Goal: Task Accomplishment & Management: Manage account settings

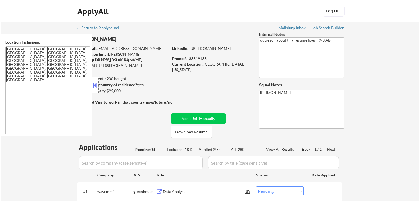
select select ""pending""
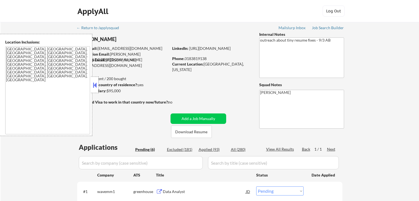
click at [95, 88] on button at bounding box center [95, 85] width 6 height 8
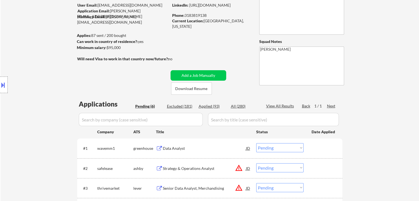
scroll to position [83, 0]
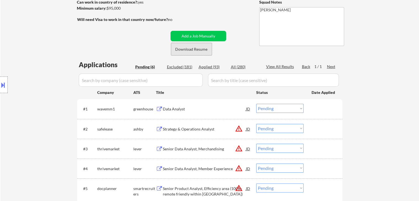
click at [192, 50] on button "Download Resume" at bounding box center [191, 49] width 41 height 12
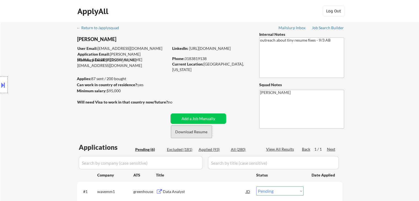
scroll to position [110, 0]
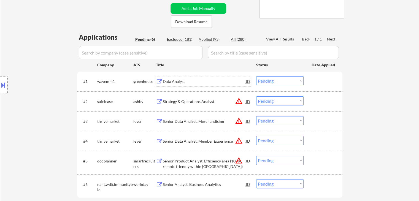
click at [174, 78] on div "Data Analyst" at bounding box center [204, 81] width 83 height 10
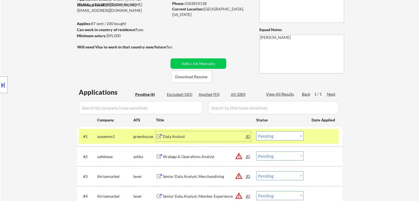
scroll to position [0, 0]
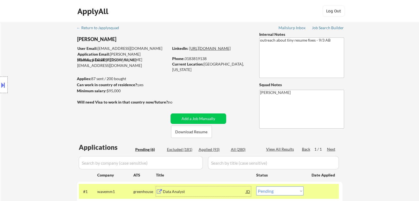
click at [204, 51] on link "https://www.linkedin.com/in/marcus-esters/" at bounding box center [209, 48] width 41 height 5
click at [5, 86] on button at bounding box center [3, 84] width 6 height 9
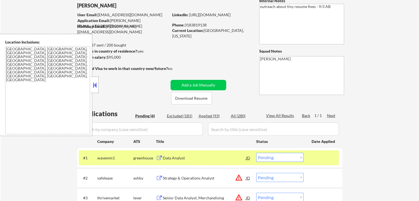
scroll to position [55, 0]
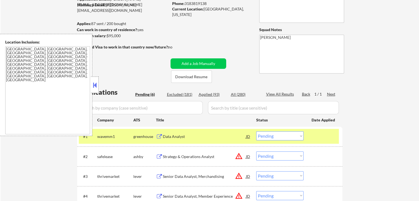
click at [92, 83] on button at bounding box center [95, 85] width 6 height 8
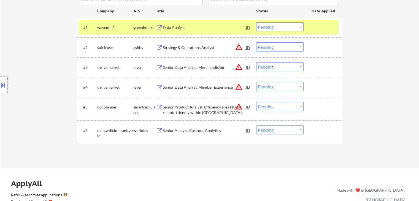
scroll to position [165, 0]
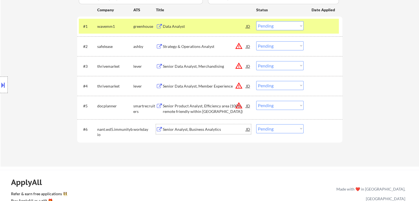
click at [182, 129] on div "Senior Analyst, Business Analytics" at bounding box center [204, 130] width 83 height 6
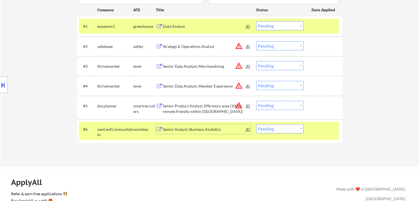
click at [276, 130] on select "Choose an option... Pending Applied Excluded (Questions) Excluded (Expired) Exc…" at bounding box center [279, 128] width 47 height 9
select select ""excluded__bad_match_""
click at [256, 124] on select "Choose an option... Pending Applied Excluded (Questions) Excluded (Expired) Exc…" at bounding box center [279, 128] width 47 height 9
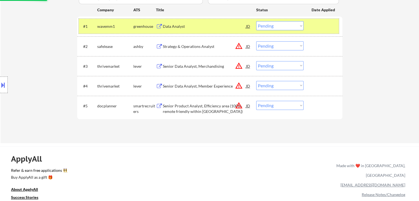
click at [111, 22] on div "wavemm1" at bounding box center [115, 26] width 36 height 10
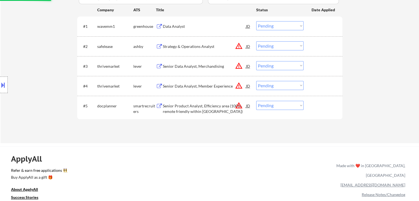
click at [186, 111] on div "Senior Product Analyst, Efficiency area (100%-remote friendly within Spain)" at bounding box center [204, 108] width 83 height 11
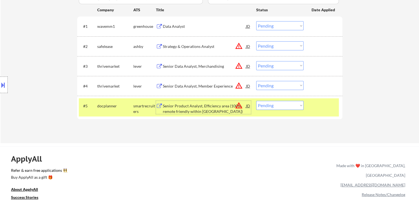
click at [290, 106] on select "Choose an option... Pending Applied Excluded (Questions) Excluded (Expired) Exc…" at bounding box center [279, 105] width 47 height 9
select select ""excluded__location_""
click at [256, 101] on select "Choose an option... Pending Applied Excluded (Questions) Excluded (Expired) Exc…" at bounding box center [279, 105] width 47 height 9
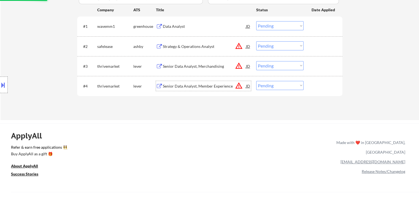
click at [199, 88] on div "Senior Data Analyst, Member Experience" at bounding box center [204, 86] width 83 height 6
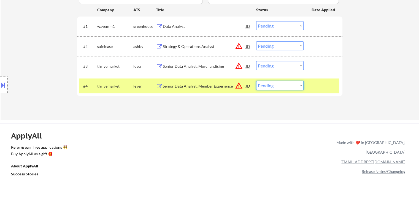
click at [289, 86] on select "Choose an option... Pending Applied Excluded (Questions) Excluded (Expired) Exc…" at bounding box center [279, 85] width 47 height 9
select select ""excluded__expired_""
click at [256, 81] on select "Choose an option... Pending Applied Excluded (Questions) Excluded (Expired) Exc…" at bounding box center [279, 85] width 47 height 9
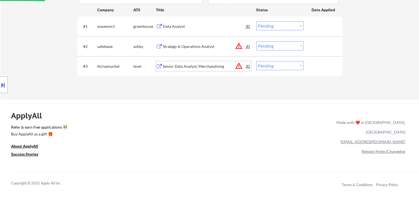
click at [206, 65] on div "Senior Data Analyst, Merchandising" at bounding box center [204, 67] width 83 height 6
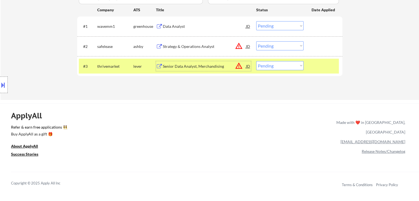
click at [282, 65] on select "Choose an option... Pending Applied Excluded (Questions) Excluded (Expired) Exc…" at bounding box center [279, 65] width 47 height 9
select select ""excluded__expired_""
click at [256, 61] on select "Choose an option... Pending Applied Excluded (Questions) Excluded (Expired) Exc…" at bounding box center [279, 65] width 47 height 9
click at [202, 45] on div "Strategy & Operations Analyst" at bounding box center [204, 47] width 83 height 6
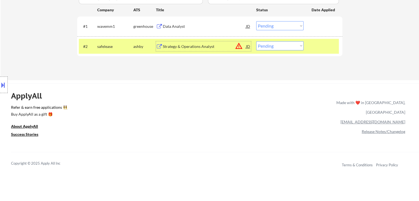
click at [283, 44] on select "Choose an option... Pending Applied Excluded (Questions) Excluded (Expired) Exc…" at bounding box center [279, 45] width 47 height 9
select select ""excluded__location_""
click at [256, 41] on select "Choose an option... Pending Applied Excluded (Questions) Excluded (Expired) Exc…" at bounding box center [279, 45] width 47 height 9
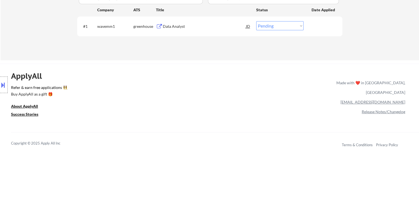
click at [172, 26] on div "Data Analyst" at bounding box center [204, 27] width 83 height 6
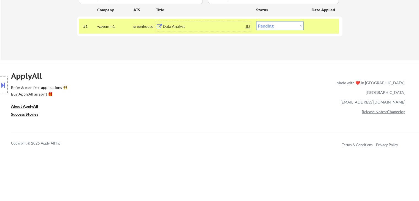
click at [210, 31] on div "Data Analyst" at bounding box center [204, 26] width 83 height 10
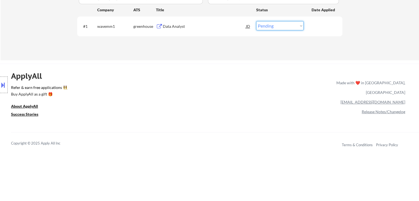
click at [268, 29] on select "Choose an option... Pending Applied Excluded (Questions) Excluded (Expired) Exc…" at bounding box center [279, 25] width 47 height 9
select select ""excluded""
click at [256, 21] on select "Choose an option... Pending Applied Excluded (Questions) Excluded (Expired) Exc…" at bounding box center [279, 25] width 47 height 9
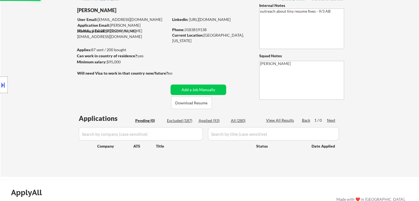
scroll to position [0, 0]
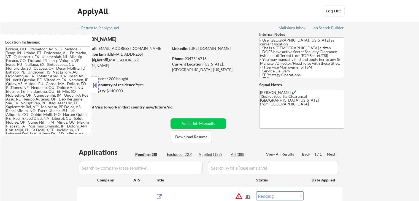
select select ""pending""
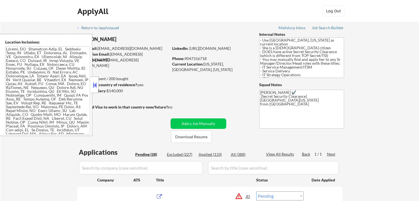
select select ""pending""
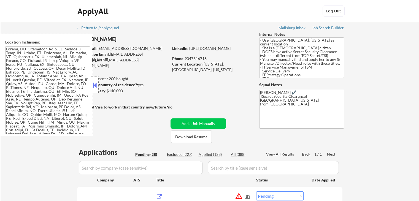
select select ""pending""
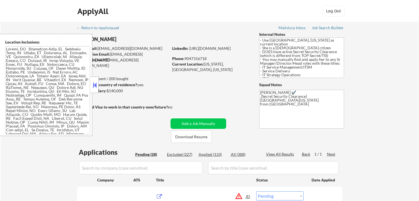
select select ""pending""
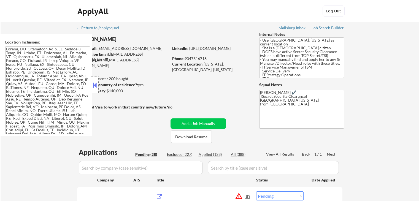
select select ""pending""
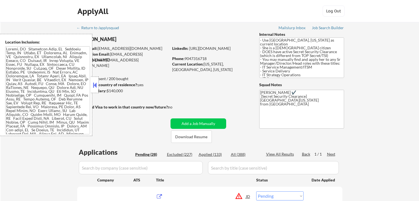
select select ""pending""
click at [95, 84] on button at bounding box center [95, 85] width 6 height 8
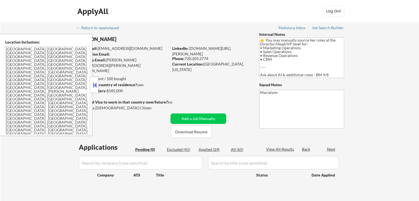
click at [94, 84] on button at bounding box center [95, 85] width 6 height 8
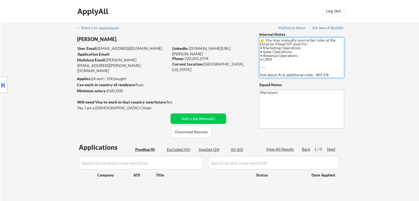
drag, startPoint x: 265, startPoint y: 48, endPoint x: 301, endPoint y: 48, distance: 35.5
click at [301, 48] on textarea "👉 You may manually source her roles at the Director/Head/VP level for: • Market…" at bounding box center [301, 57] width 85 height 40
click at [1, 87] on button at bounding box center [3, 84] width 6 height 9
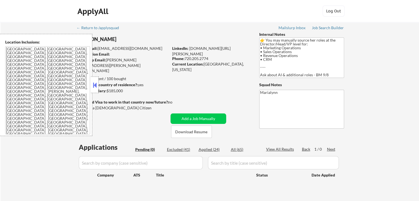
click at [287, 109] on textarea "Marialynn" at bounding box center [301, 109] width 85 height 39
drag, startPoint x: 264, startPoint y: 48, endPoint x: 302, endPoint y: 48, distance: 38.3
click at [302, 48] on textarea "👉 You may manually source her roles at the Director/Head/VP level for: • Market…" at bounding box center [301, 57] width 85 height 40
click at [193, 132] on button "Download Resume" at bounding box center [191, 132] width 41 height 12
click at [277, 51] on textarea "👉 You may manually source her roles at the Director/Head/VP level for: • Market…" at bounding box center [301, 57] width 85 height 40
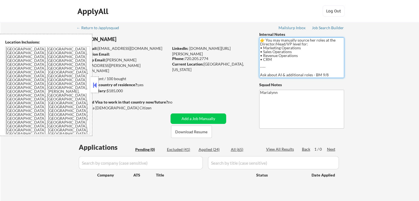
click at [277, 51] on textarea "👉 You may manually source her roles at the Director/Head/VP level for: • Market…" at bounding box center [301, 57] width 85 height 40
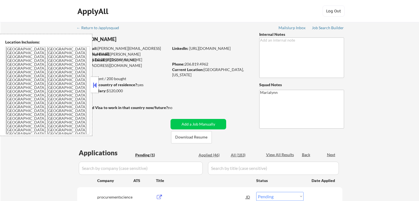
select select ""pending""
drag, startPoint x: 95, startPoint y: 82, endPoint x: 112, endPoint y: 87, distance: 18.0
click at [95, 82] on button at bounding box center [95, 85] width 6 height 8
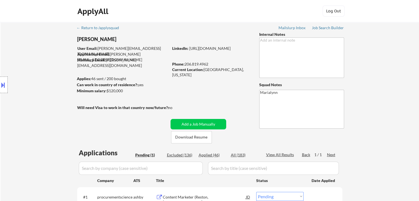
scroll to position [28, 0]
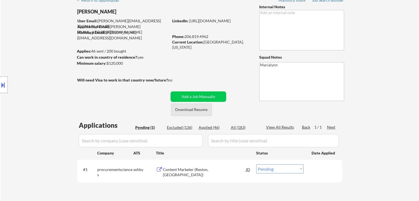
click at [195, 109] on button "Download Resume" at bounding box center [191, 110] width 41 height 12
click at [186, 168] on div "Content Marketer (Reston, [GEOGRAPHIC_DATA])" at bounding box center [204, 172] width 83 height 11
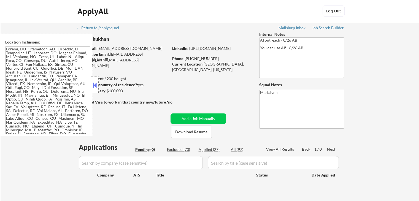
click at [94, 85] on button at bounding box center [95, 85] width 6 height 8
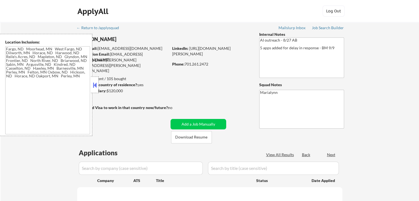
type textarea "Fargo, ND Moorhead, [GEOGRAPHIC_DATA] [GEOGRAPHIC_DATA], [GEOGRAPHIC_DATA] [GEO…"
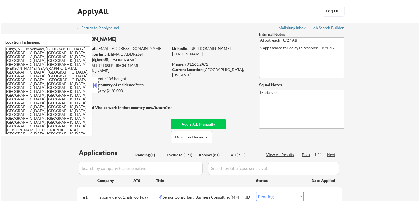
click at [96, 86] on button at bounding box center [95, 85] width 6 height 8
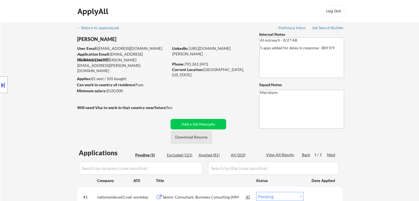
click at [195, 136] on button "Download Resume" at bounding box center [191, 137] width 41 height 12
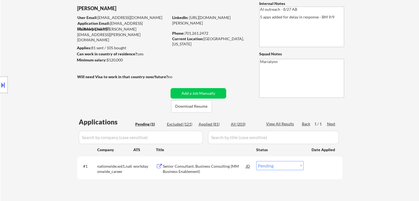
scroll to position [55, 0]
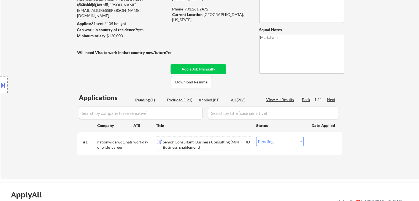
click at [176, 144] on div "Senior Consultant, Business Consulting (MM Business Enablement)" at bounding box center [204, 144] width 83 height 11
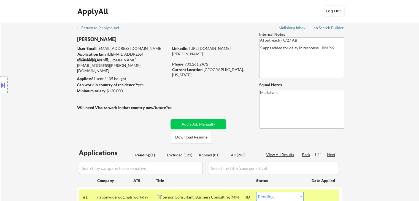
scroll to position [83, 0]
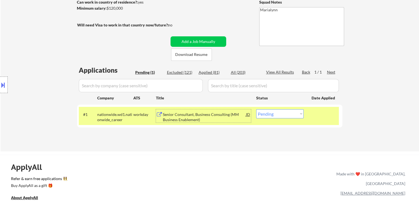
click at [192, 118] on div "Senior Consultant, Business Consulting (MM Business Enablement)" at bounding box center [204, 117] width 83 height 11
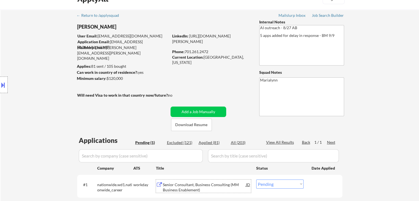
scroll to position [0, 0]
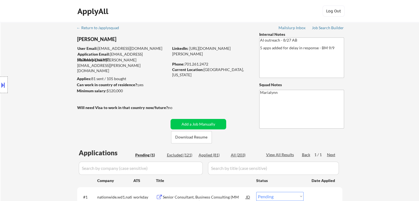
drag, startPoint x: 185, startPoint y: 64, endPoint x: 210, endPoint y: 63, distance: 24.8
click at [210, 63] on div "Phone: [PHONE_NUMBER]" at bounding box center [211, 64] width 78 height 6
copy div "701.261.2472"
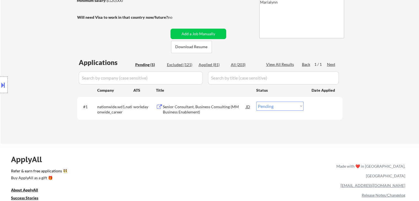
scroll to position [138, 0]
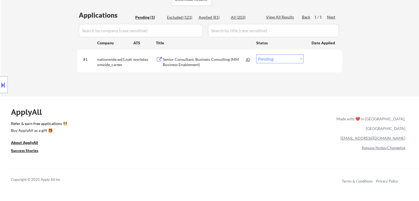
click at [270, 59] on select "Choose an option... Pending Applied Excluded (Questions) Excluded (Expired) Exc…" at bounding box center [279, 58] width 47 height 9
select select ""applied""
click at [256, 54] on select "Choose an option... Pending Applied Excluded (Questions) Excluded (Expired) Exc…" at bounding box center [279, 58] width 47 height 9
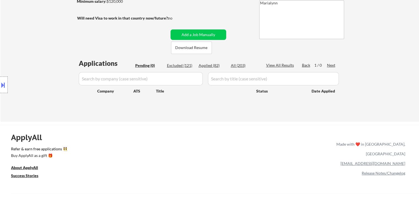
scroll to position [28, 0]
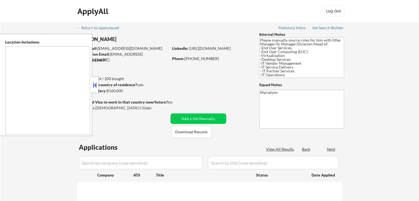
type textarea "[GEOGRAPHIC_DATA], [GEOGRAPHIC_DATA] [GEOGRAPHIC_DATA], [GEOGRAPHIC_DATA] [GEOG…"
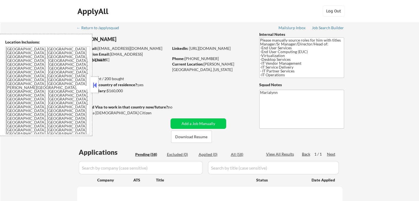
click at [96, 81] on button at bounding box center [95, 85] width 6 height 8
select select ""pending""
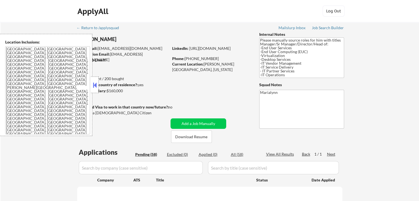
select select ""pending""
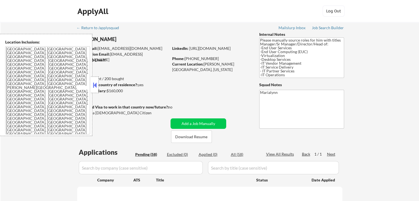
select select ""pending""
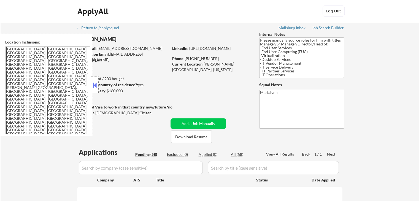
select select ""pending""
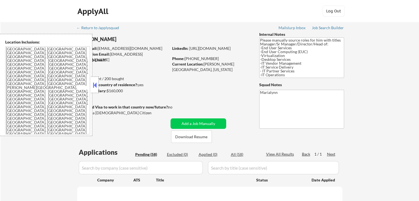
select select ""pending""
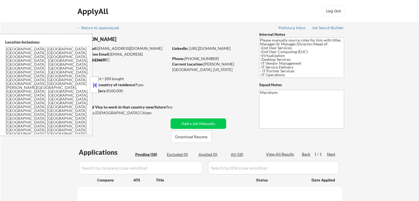
select select ""pending""
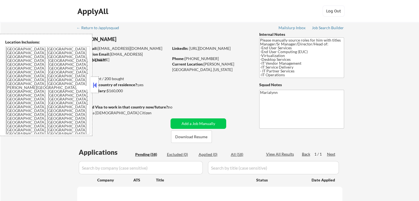
select select ""pending""
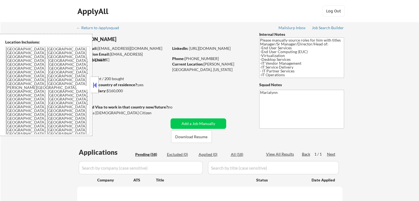
select select ""pending""
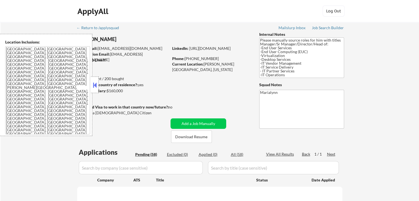
select select ""pending""
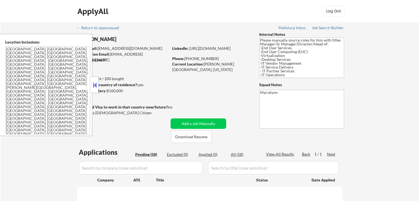
select select ""pending""
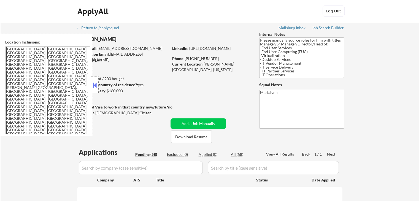
select select ""pending""
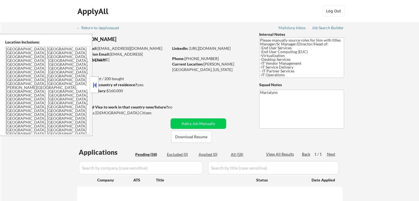
select select ""pending""
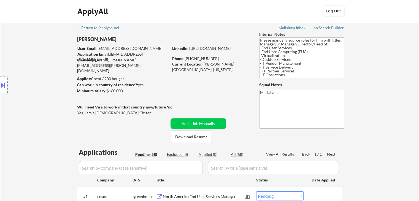
click at [80, 38] on div "Location Inclusions: Tacoma, WA Fife, WA Fircrest, WA University Place, WA Lake…" at bounding box center [49, 85] width 99 height 102
drag, startPoint x: 80, startPoint y: 38, endPoint x: 85, endPoint y: 37, distance: 4.5
click at [81, 38] on div "Location Inclusions: Tacoma, WA Fife, WA Fircrest, WA University Place, WA Lake…" at bounding box center [49, 85] width 99 height 102
click at [98, 39] on div "Location Inclusions: Tacoma, WA Fife, WA Fircrest, WA University Place, WA Lake…" at bounding box center [49, 85] width 99 height 102
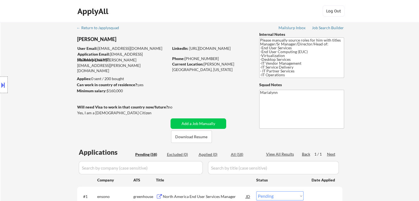
click at [98, 39] on div "Location Inclusions: Tacoma, WA Fife, WA Fircrest, WA University Place, WA Lake…" at bounding box center [49, 85] width 99 height 102
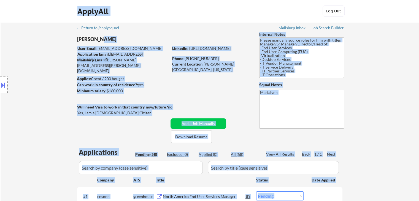
drag, startPoint x: 101, startPoint y: 40, endPoint x: 91, endPoint y: 38, distance: 9.6
click at [91, 39] on body "← Return to /applysquad Mailslurp Inbox Job Search Builder John Sims User Email…" at bounding box center [209, 100] width 419 height 201
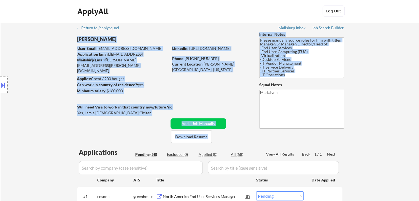
drag, startPoint x: 102, startPoint y: 35, endPoint x: 77, endPoint y: 31, distance: 25.0
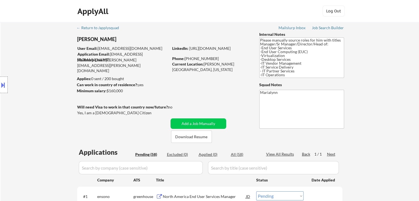
click at [98, 35] on div "Location Inclusions: Tacoma, WA Fife, WA Fircrest, WA University Place, WA Lake…" at bounding box center [49, 85] width 99 height 102
drag, startPoint x: 89, startPoint y: 34, endPoint x: 87, endPoint y: 32, distance: 3.5
copy div "John Sims"
drag, startPoint x: 186, startPoint y: 59, endPoint x: 204, endPoint y: 63, distance: 19.0
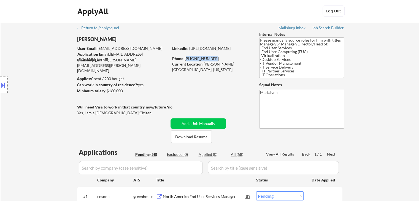
click at [210, 57] on div "Phone: 253-888-5638" at bounding box center [211, 59] width 78 height 6
copy div "253-888-5638"
click at [231, 49] on link "https://www.linkedin.com/in/john-sims-64709a25/" at bounding box center [209, 48] width 41 height 5
drag, startPoint x: 204, startPoint y: 64, endPoint x: 223, endPoint y: 67, distance: 18.7
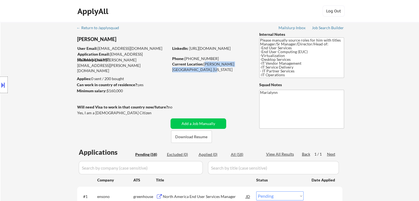
click at [223, 67] on div "Current Location: Bonney Lake, WA 98391, Washington" at bounding box center [211, 66] width 78 height 11
copy div "Bonney Lake, WA 98391, Washington"
click at [2, 85] on button at bounding box center [3, 84] width 6 height 9
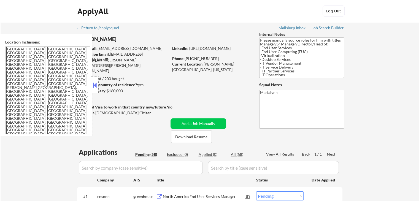
click at [45, 120] on textarea "Tacoma, WA Fife, WA Fircrest, WA University Place, WA Lakewood, WA Puyallup, WA…" at bounding box center [47, 90] width 85 height 88
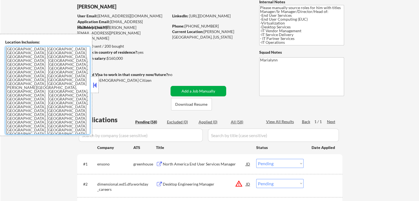
scroll to position [83, 0]
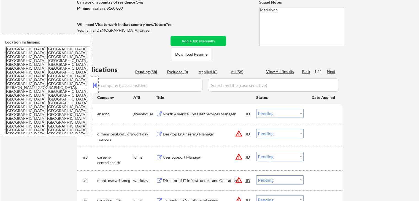
click at [96, 81] on button at bounding box center [95, 85] width 6 height 8
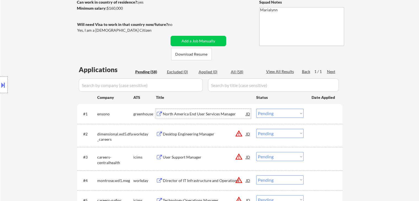
click at [221, 112] on div "North America End User Services Manager" at bounding box center [204, 114] width 83 height 6
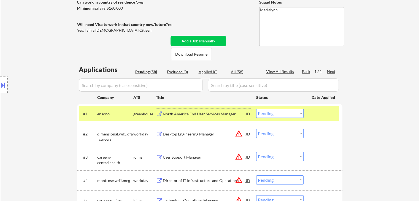
drag, startPoint x: 277, startPoint y: 113, endPoint x: 282, endPoint y: 117, distance: 6.8
click at [278, 113] on select "Choose an option... Pending Applied Excluded (Questions) Excluded (Expired) Exc…" at bounding box center [279, 113] width 47 height 9
click at [256, 109] on select "Choose an option... Pending Applied Excluded (Questions) Excluded (Expired) Exc…" at bounding box center [279, 113] width 47 height 9
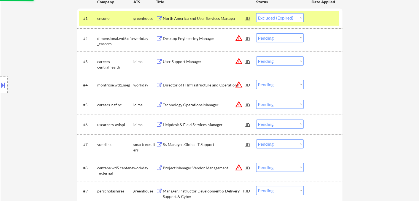
scroll to position [193, 0]
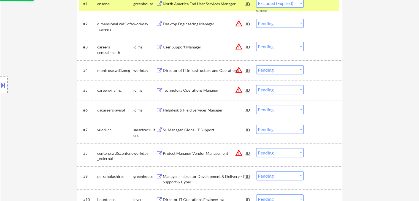
select select ""pending""
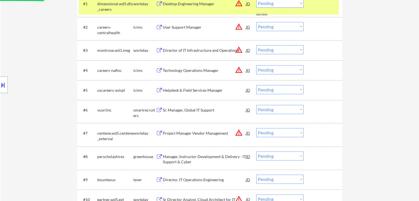
click at [191, 89] on div "Helpdesk & Field Services Manager" at bounding box center [204, 91] width 83 height 6
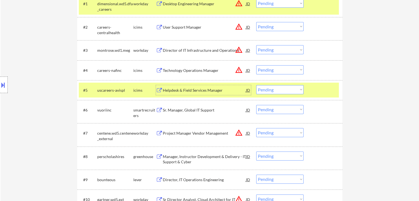
click at [278, 93] on select "Choose an option... Pending Applied Excluded (Questions) Excluded (Expired) Exc…" at bounding box center [279, 89] width 47 height 9
click at [256, 85] on select "Choose an option... Pending Applied Excluded (Questions) Excluded (Expired) Exc…" at bounding box center [279, 89] width 47 height 9
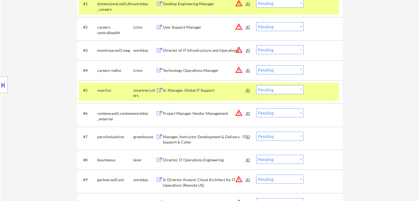
drag, startPoint x: 132, startPoint y: 1, endPoint x: 140, endPoint y: 20, distance: 20.5
click at [134, 3] on div "#1 dimensional.wd5.dfa_careers workday Desktop Engineering Manager JD warning_a…" at bounding box center [209, 5] width 260 height 13
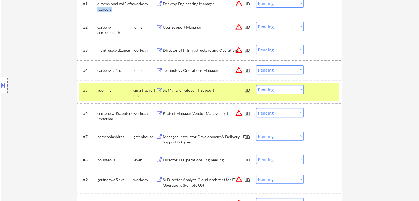
scroll to position [191, 0]
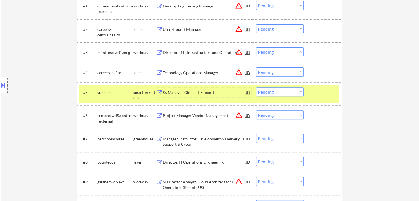
click at [191, 95] on div "Sr. Manager, Global IT Support" at bounding box center [204, 93] width 83 height 6
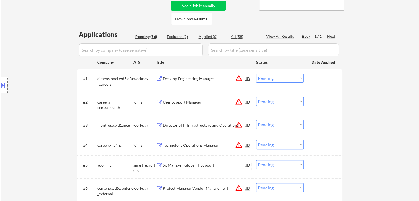
scroll to position [53, 0]
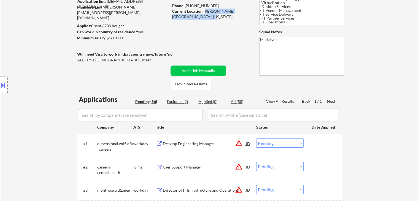
drag, startPoint x: 204, startPoint y: 12, endPoint x: 225, endPoint y: 16, distance: 21.3
click at [225, 16] on div "Current Location: Bonney Lake, WA 98391, Washington" at bounding box center [211, 14] width 78 height 11
copy div "Bonney Lake, WA 98391, Washington"
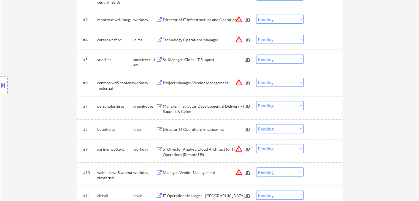
scroll to position [191, 0]
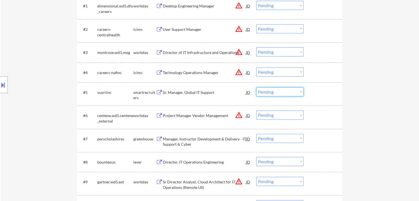
drag, startPoint x: 266, startPoint y: 90, endPoint x: 269, endPoint y: 95, distance: 6.0
click at [266, 91] on select "Choose an option... Pending Applied Excluded (Questions) Excluded (Expired) Exc…" at bounding box center [279, 91] width 47 height 9
click at [256, 87] on select "Choose an option... Pending Applied Excluded (Questions) Excluded (Expired) Exc…" at bounding box center [279, 91] width 47 height 9
select select ""pending""
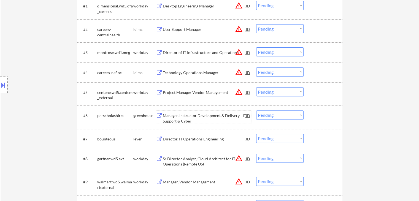
click at [187, 116] on div "Manager, Instructor Development & Delivery - IT Support & Cyber" at bounding box center [204, 118] width 83 height 11
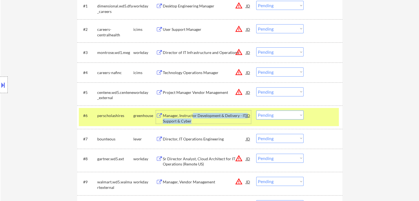
click at [193, 118] on div "Manager, Instructor Development & Delivery - IT Support & Cyber" at bounding box center [204, 118] width 83 height 11
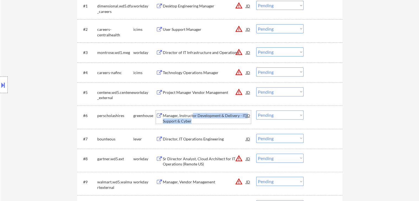
click at [275, 115] on select "Choose an option... Pending Applied Excluded (Questions) Excluded (Expired) Exc…" at bounding box center [279, 114] width 47 height 9
click at [256, 110] on select "Choose an option... Pending Applied Excluded (Questions) Excluded (Expired) Exc…" at bounding box center [279, 114] width 47 height 9
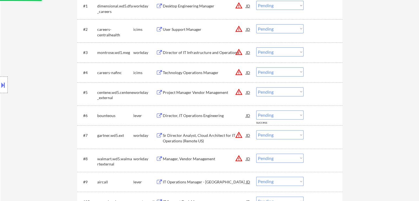
click at [191, 115] on div "Director, IT Operations Engineering" at bounding box center [204, 116] width 83 height 6
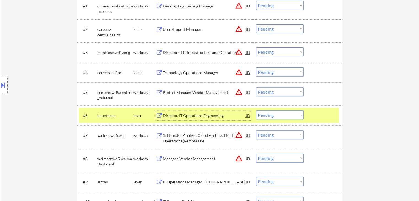
click at [264, 115] on select "Choose an option... Pending Applied Excluded (Questions) Excluded (Expired) Exc…" at bounding box center [279, 114] width 47 height 9
click at [256, 110] on select "Choose an option... Pending Applied Excluded (Questions) Excluded (Expired) Exc…" at bounding box center [279, 114] width 47 height 9
select select ""pending""
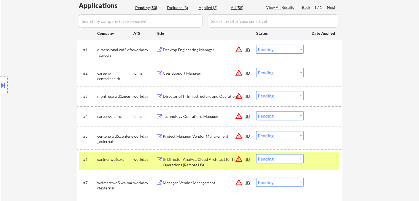
scroll to position [136, 0]
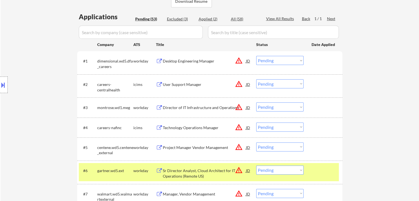
click at [125, 172] on div "gartner.wd5.ext" at bounding box center [115, 171] width 36 height 6
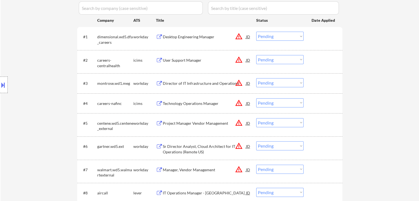
scroll to position [191, 0]
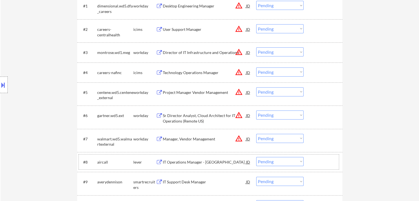
click at [137, 159] on div "lever" at bounding box center [144, 162] width 23 height 10
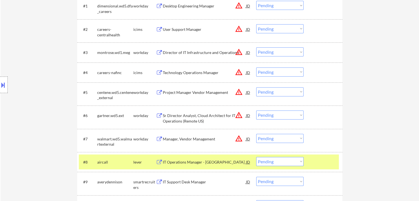
scroll to position [108, 0]
